Goal: Information Seeking & Learning: Learn about a topic

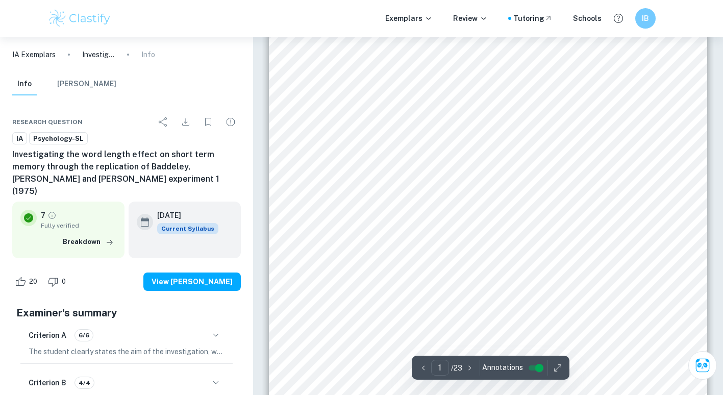
scroll to position [102, 0]
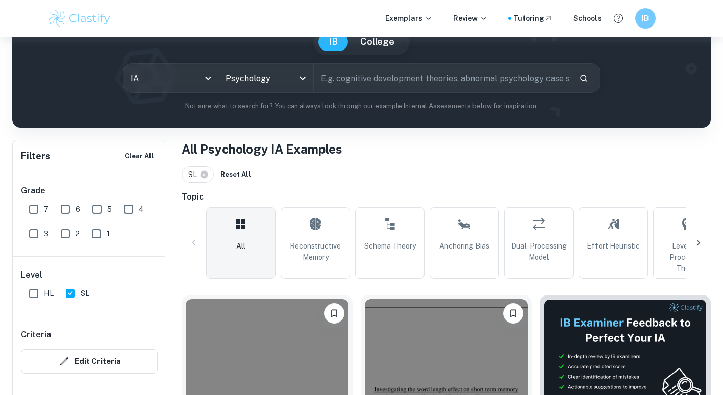
scroll to position [255, 0]
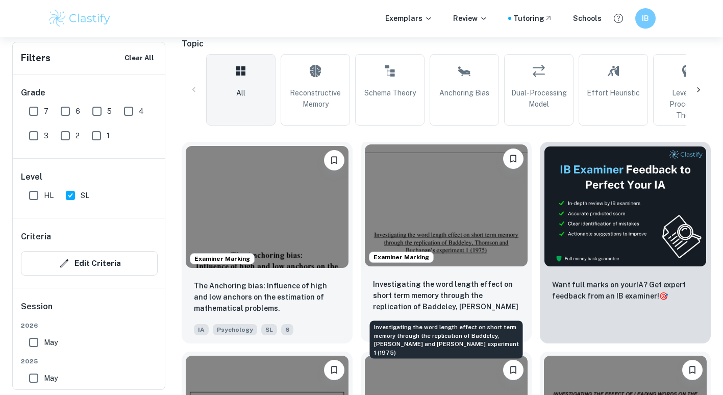
click at [449, 298] on p "Investigating the word length effect on short term memory through the replicati…" at bounding box center [446, 296] width 147 height 35
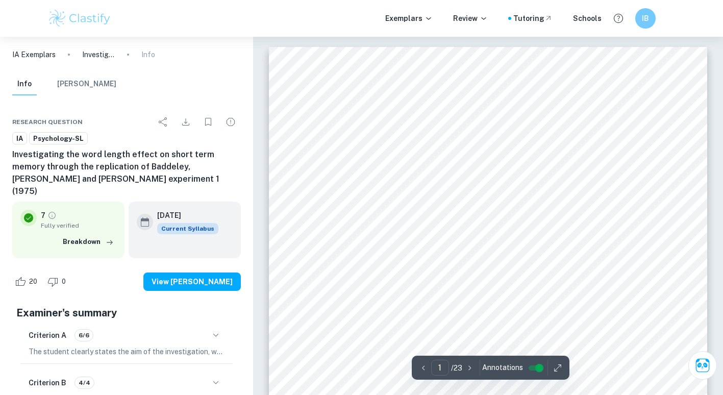
scroll to position [51, 0]
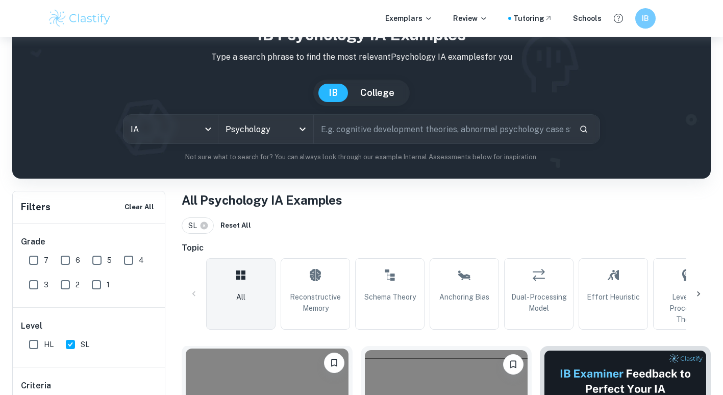
scroll to position [255, 0]
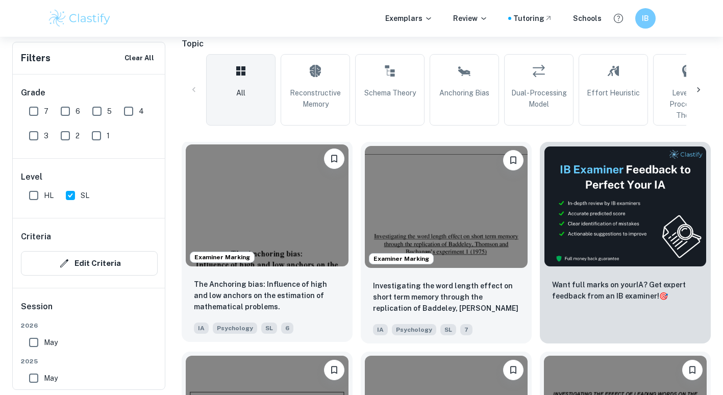
click at [293, 233] on img at bounding box center [267, 205] width 163 height 122
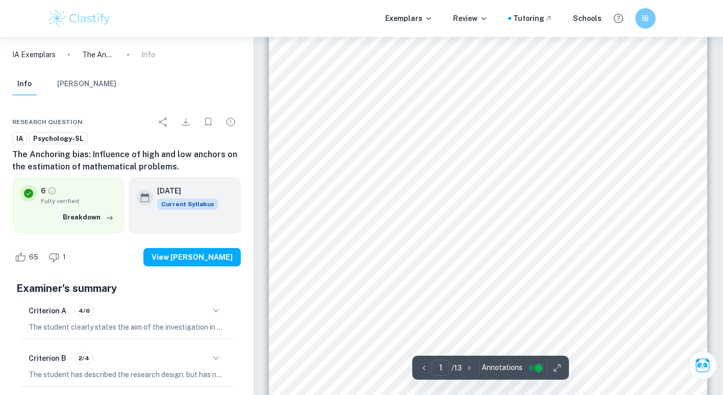
scroll to position [153, 0]
